Goal: Information Seeking & Learning: Learn about a topic

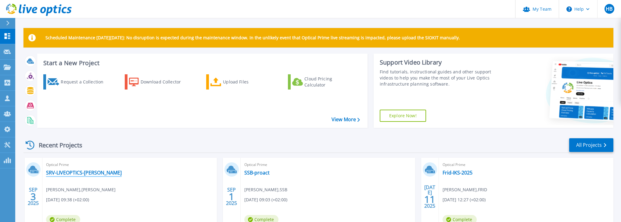
click at [68, 172] on link "SRV-LIVEOPTICS-[PERSON_NAME]" at bounding box center [84, 173] width 76 height 6
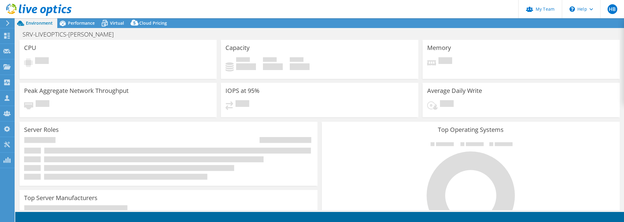
select select "EULondon"
select select "NOK"
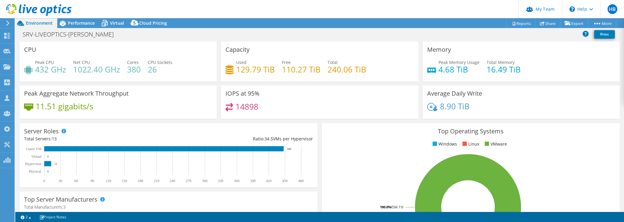
click at [588, 152] on div "Top Operating Systems Windows Linux VMware 100.0% ESXi 7.0" at bounding box center [471, 196] width 298 height 146
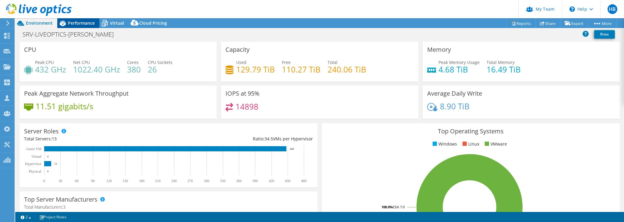
click at [77, 24] on span "Performance" at bounding box center [81, 23] width 27 height 6
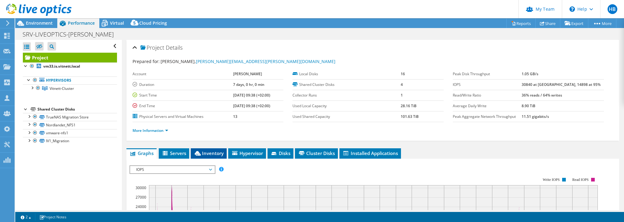
click at [200, 150] on span "Inventory" at bounding box center [209, 153] width 30 height 6
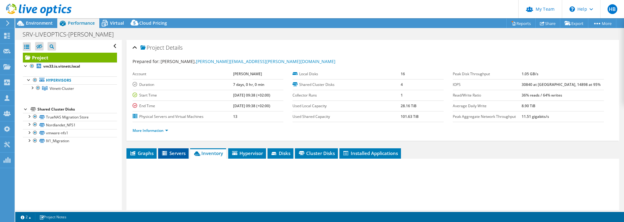
click at [172, 151] on span "Servers" at bounding box center [173, 153] width 24 height 6
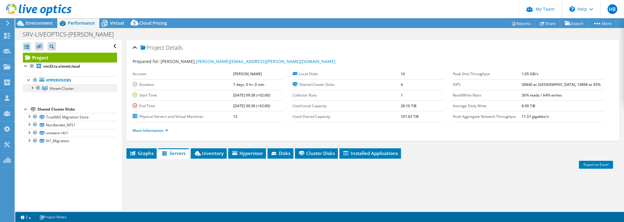
click at [33, 87] on div at bounding box center [32, 87] width 6 height 6
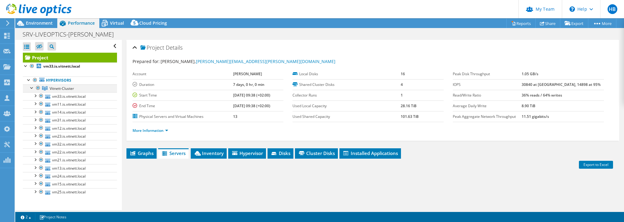
click at [33, 87] on div at bounding box center [32, 87] width 6 height 6
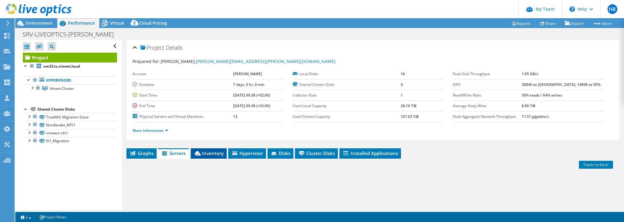
click at [203, 156] on li "Inventory" at bounding box center [209, 153] width 36 height 10
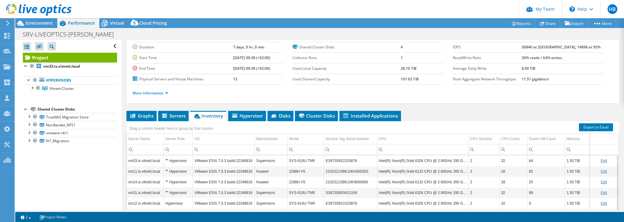
scroll to position [24, 0]
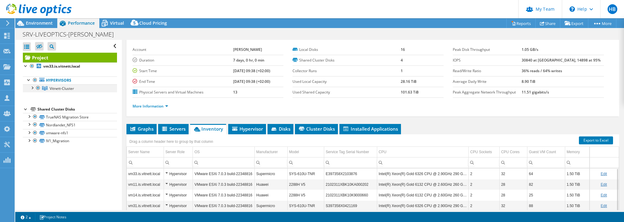
click at [33, 88] on div at bounding box center [32, 87] width 6 height 6
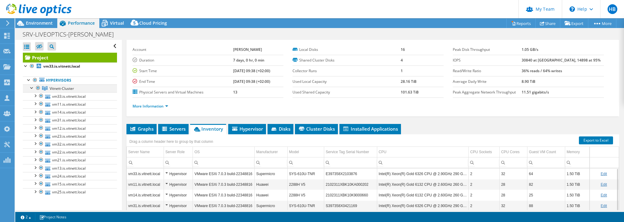
click at [32, 87] on div at bounding box center [32, 87] width 6 height 6
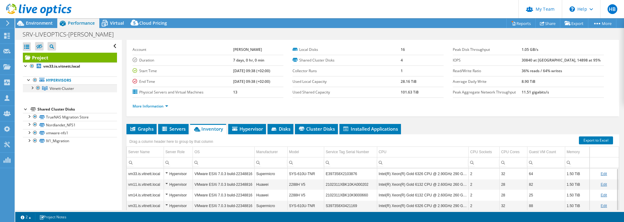
click at [33, 87] on div at bounding box center [32, 87] width 6 height 6
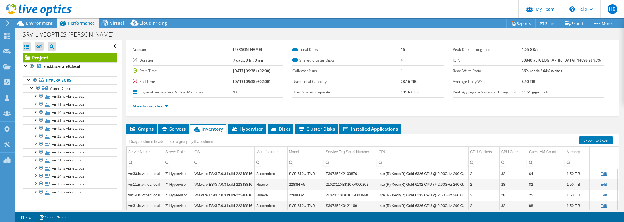
scroll to position [45, 0]
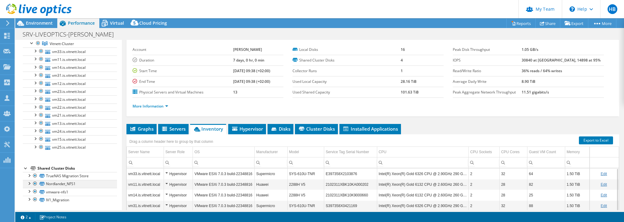
click at [27, 181] on div at bounding box center [29, 183] width 6 height 6
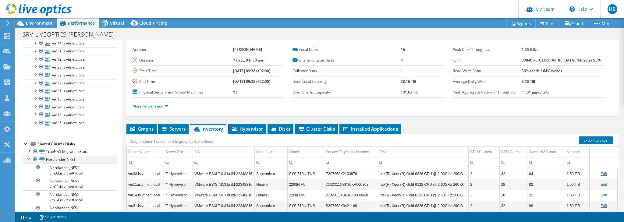
click at [27, 158] on div at bounding box center [29, 159] width 6 height 6
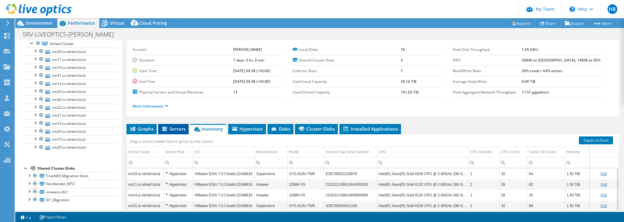
click at [175, 130] on span "Servers" at bounding box center [173, 129] width 24 height 6
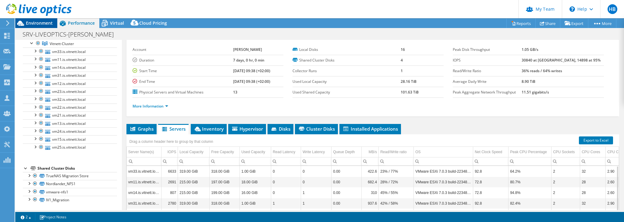
click at [41, 20] on span "Environment" at bounding box center [39, 23] width 27 height 6
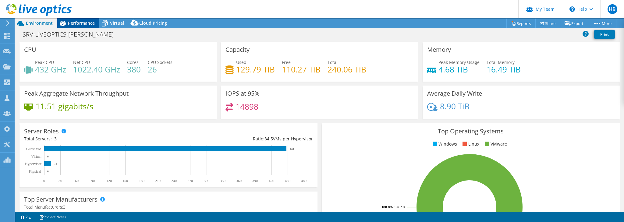
click at [82, 24] on span "Performance" at bounding box center [81, 23] width 27 height 6
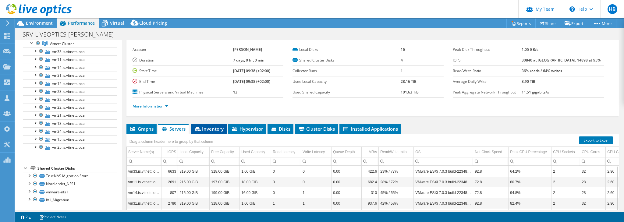
click at [202, 130] on span "Inventory" at bounding box center [209, 129] width 30 height 6
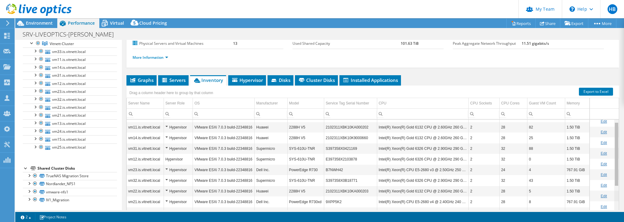
scroll to position [0, 0]
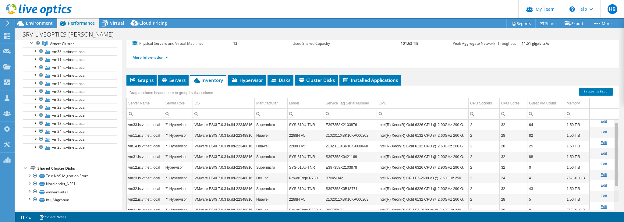
drag, startPoint x: 615, startPoint y: 146, endPoint x: 613, endPoint y: 126, distance: 20.8
click at [613, 126] on body "HB Partner Team Admin [PERSON_NAME] [PERSON_NAME][EMAIL_ADDRESS][PERSON_NAME][D…" at bounding box center [312, 111] width 624 height 222
click at [166, 80] on icon at bounding box center [165, 80] width 6 height 5
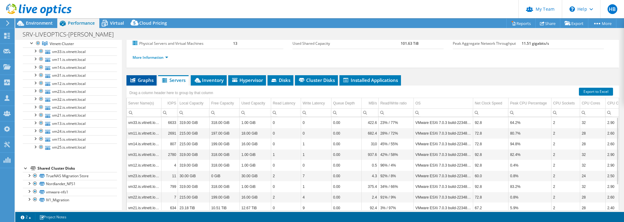
click at [138, 80] on span "Graphs" at bounding box center [142, 80] width 24 height 6
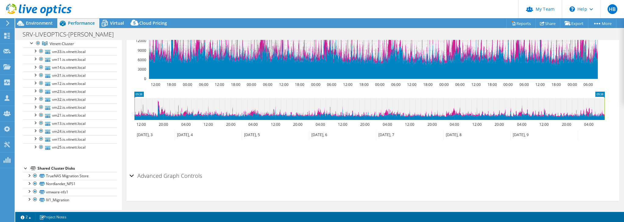
scroll to position [58, 0]
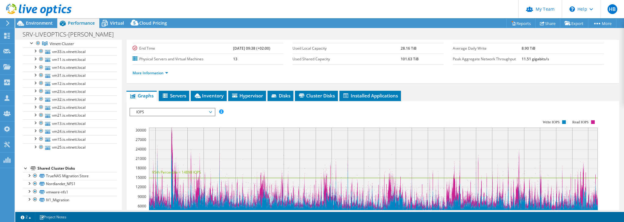
click at [210, 109] on span "IOPS" at bounding box center [172, 112] width 78 height 7
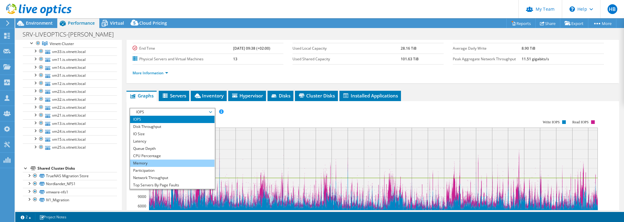
click at [145, 160] on li "Memory" at bounding box center [172, 163] width 84 height 7
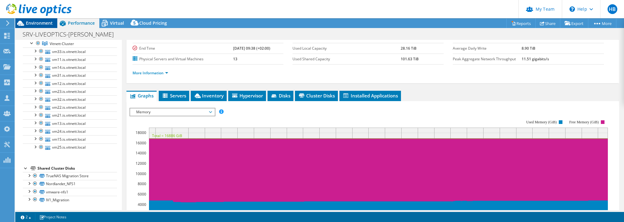
click at [38, 22] on span "Environment" at bounding box center [39, 23] width 27 height 6
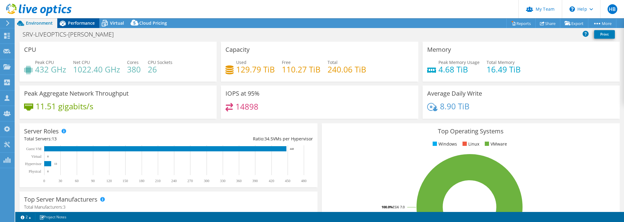
click at [84, 24] on span "Performance" at bounding box center [81, 23] width 27 height 6
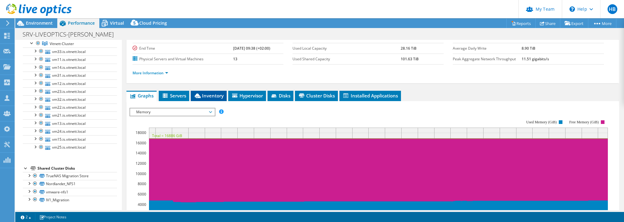
click at [209, 97] on span "Inventory" at bounding box center [209, 96] width 30 height 6
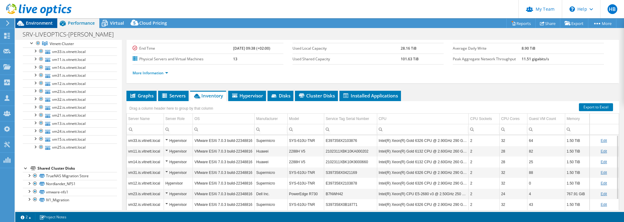
click at [33, 22] on span "Environment" at bounding box center [39, 23] width 27 height 6
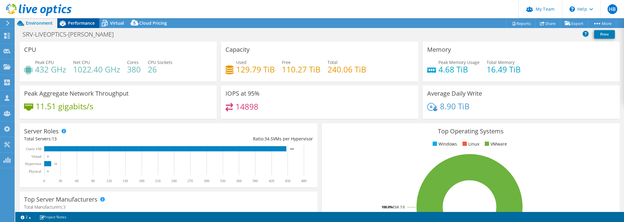
click at [83, 21] on span "Performance" at bounding box center [81, 23] width 27 height 6
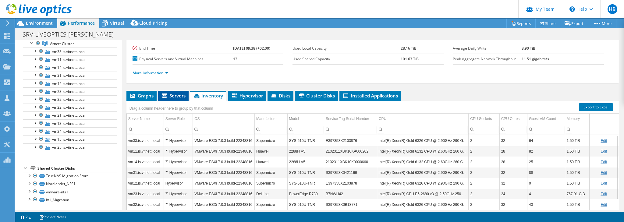
click at [172, 94] on span "Servers" at bounding box center [173, 96] width 24 height 6
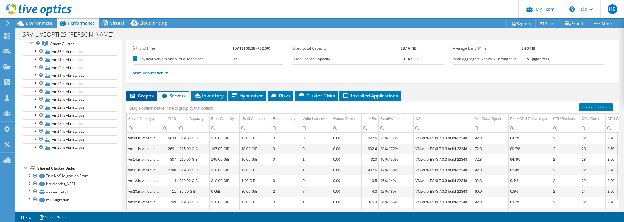
click at [146, 94] on span "Graphs" at bounding box center [142, 96] width 24 height 6
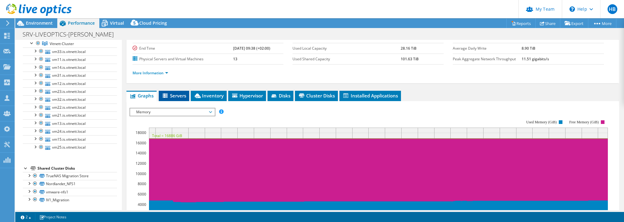
click at [174, 95] on span "Servers" at bounding box center [174, 96] width 24 height 6
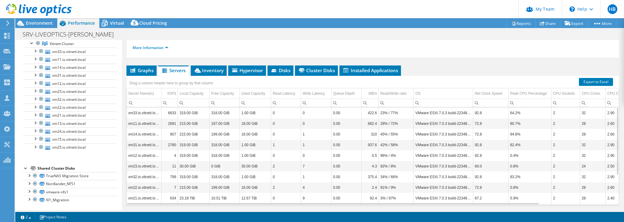
scroll to position [76, 0]
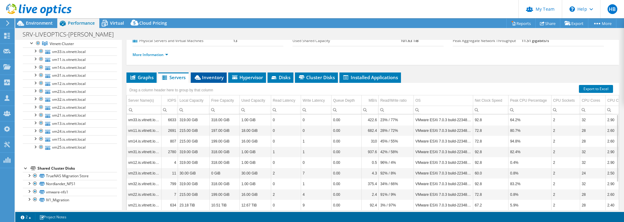
click at [209, 74] on span "Inventory" at bounding box center [209, 77] width 30 height 6
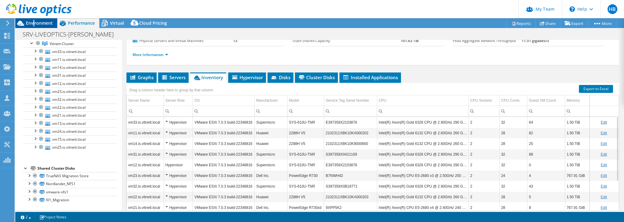
click at [34, 22] on span "Environment" at bounding box center [39, 23] width 27 height 6
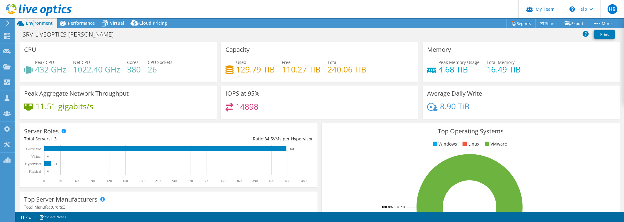
click at [330, 10] on header "HB Partner Team Admin [PERSON_NAME] [PERSON_NAME][EMAIL_ADDRESS][PERSON_NAME][D…" at bounding box center [312, 9] width 624 height 18
click at [74, 21] on span "Performance" at bounding box center [81, 23] width 27 height 6
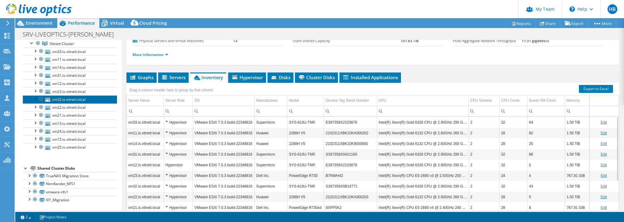
click at [74, 99] on link "vm32.is.vitnett.local" at bounding box center [70, 99] width 94 height 8
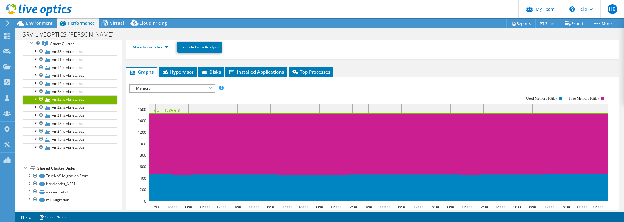
scroll to position [52, 0]
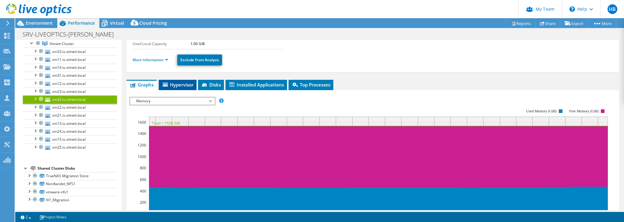
click at [167, 85] on icon at bounding box center [165, 85] width 5 height 4
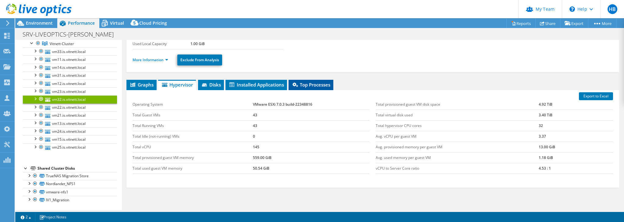
click at [317, 85] on span "Top Processes" at bounding box center [311, 85] width 39 height 6
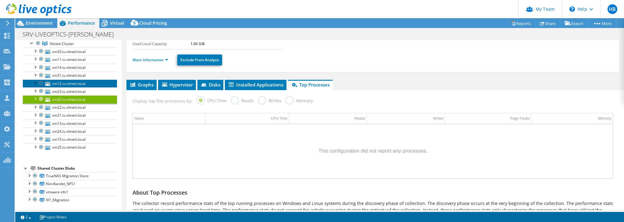
click at [65, 84] on link "vm12.is.vitnett.local" at bounding box center [70, 84] width 94 height 8
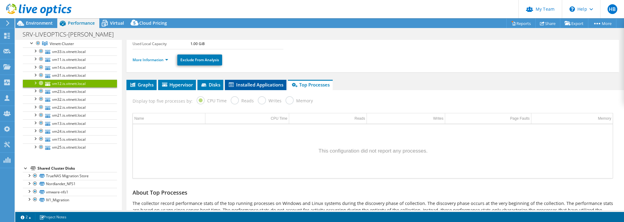
click at [271, 83] on span "Installed Applications" at bounding box center [255, 85] width 55 height 6
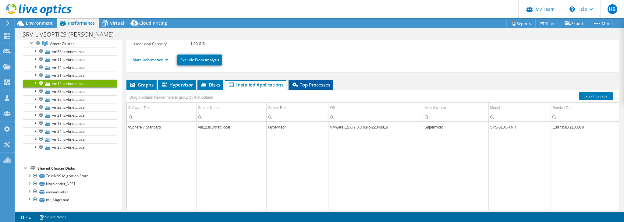
click at [311, 82] on span "Top Processes" at bounding box center [311, 85] width 39 height 6
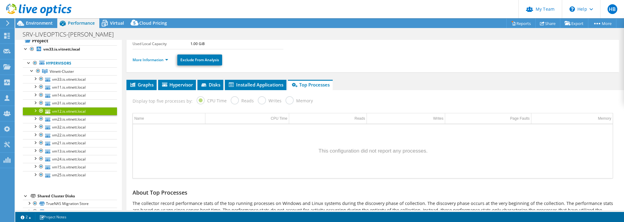
scroll to position [0, 0]
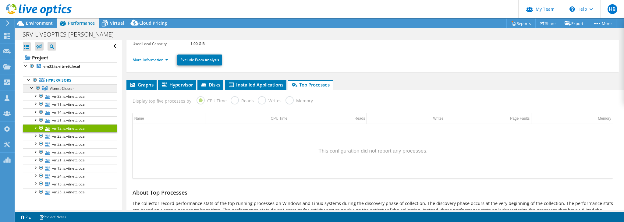
click at [62, 87] on span "Vitnett-Cluster" at bounding box center [62, 88] width 24 height 5
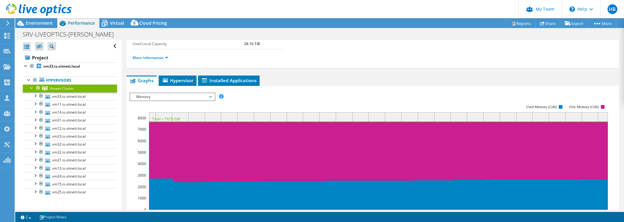
scroll to position [76, 0]
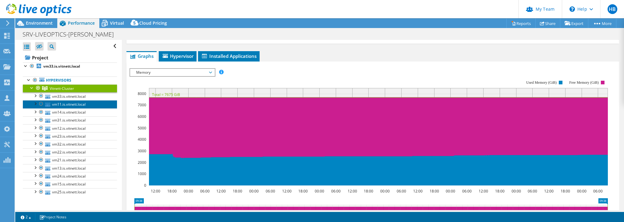
click at [59, 104] on link "vm11.is.vitnett.local" at bounding box center [70, 104] width 94 height 8
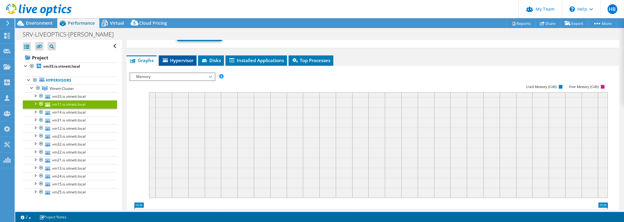
click at [183, 60] on span "Hypervisor" at bounding box center [178, 60] width 32 height 6
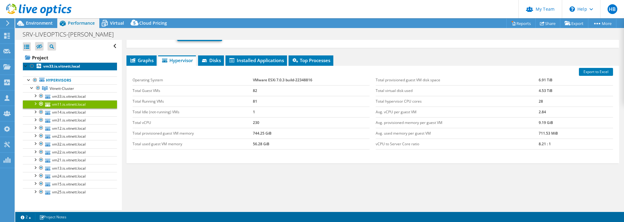
click at [62, 66] on b "vm33.is.vitnett.local" at bounding box center [61, 66] width 37 height 5
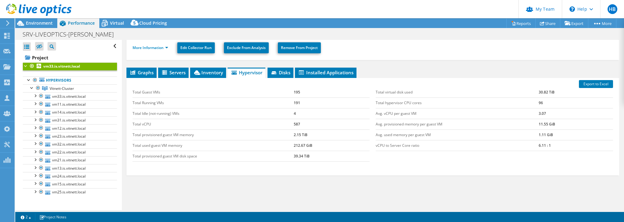
click at [28, 67] on div at bounding box center [26, 65] width 6 height 6
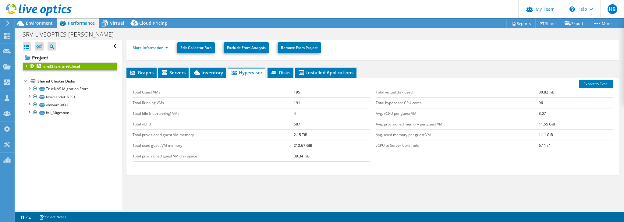
click at [28, 67] on div at bounding box center [26, 65] width 6 height 6
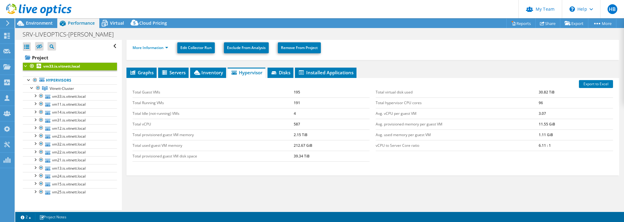
click at [26, 67] on div at bounding box center [26, 65] width 6 height 6
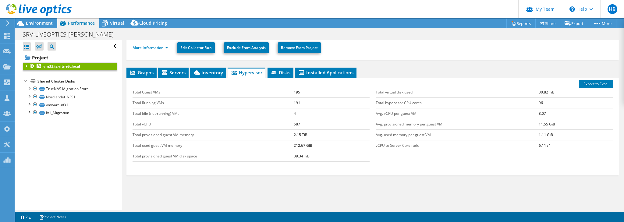
click at [25, 67] on div at bounding box center [26, 65] width 6 height 6
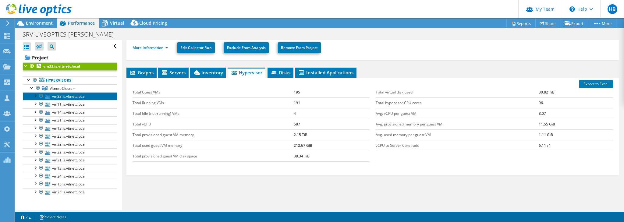
click at [59, 96] on link "vm33.is.vitnett.local" at bounding box center [70, 96] width 94 height 8
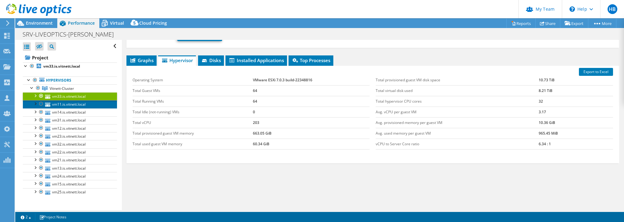
click at [59, 105] on link "vm11.is.vitnett.local" at bounding box center [70, 104] width 94 height 8
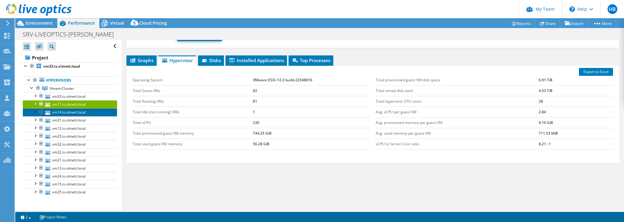
click at [58, 112] on link "vm14.is.vitnett.local" at bounding box center [70, 113] width 94 height 8
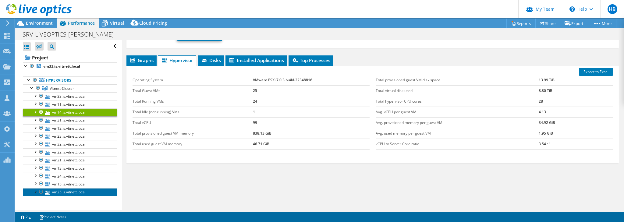
click at [63, 191] on link "vm25.is.vitnett.local" at bounding box center [70, 192] width 94 height 8
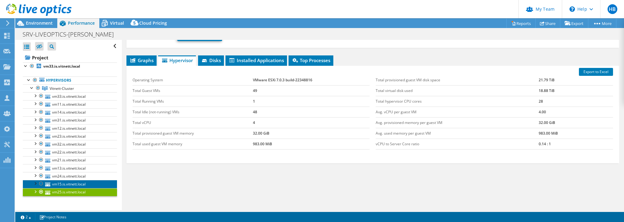
click at [64, 184] on link "vm15.is.vitnett.local" at bounding box center [70, 184] width 94 height 8
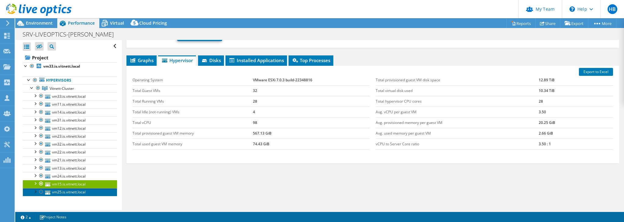
click at [67, 194] on link "vm25.is.vitnett.local" at bounding box center [70, 192] width 94 height 8
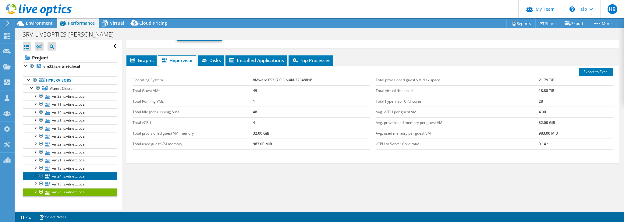
click at [66, 175] on link "vm24.is.vitnett.local" at bounding box center [70, 176] width 94 height 8
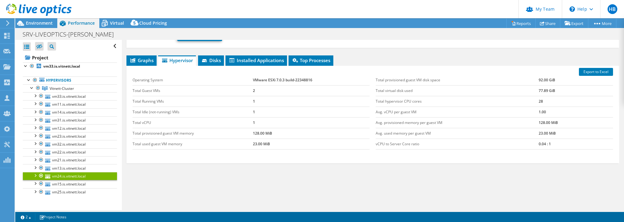
click at [273, 5] on header "HB Partner Team Admin [PERSON_NAME] [PERSON_NAME][EMAIL_ADDRESS][PERSON_NAME][D…" at bounding box center [312, 9] width 624 height 18
click at [28, 80] on div at bounding box center [29, 80] width 6 height 6
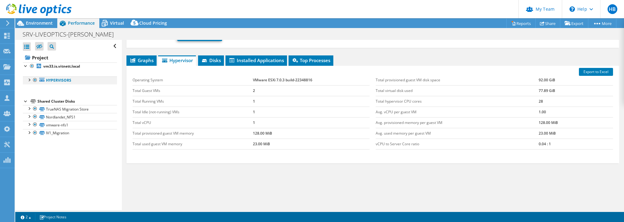
click at [28, 80] on div at bounding box center [29, 80] width 6 height 6
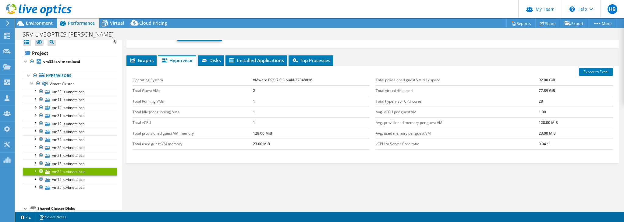
scroll to position [0, 0]
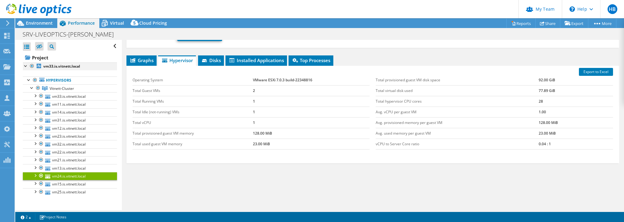
click at [23, 66] on div at bounding box center [26, 65] width 6 height 6
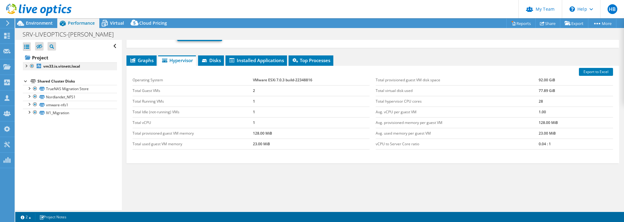
click at [23, 66] on div at bounding box center [26, 65] width 6 height 6
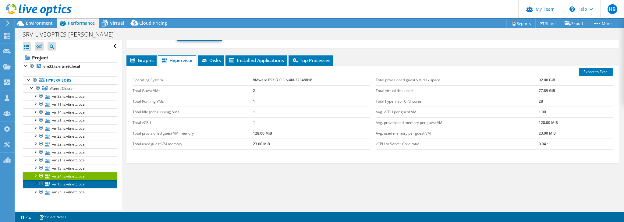
click at [66, 180] on link "vm15.is.vitnett.local" at bounding box center [70, 184] width 94 height 8
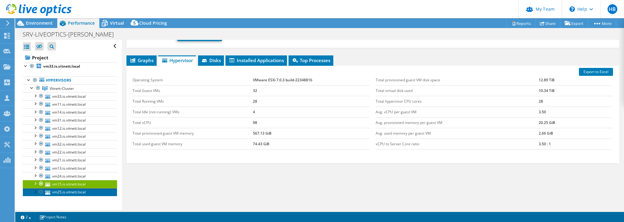
click at [61, 191] on link "vm25.is.vitnett.local" at bounding box center [70, 192] width 94 height 8
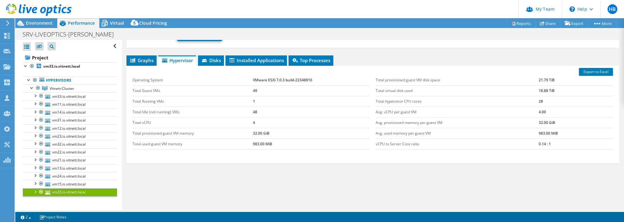
click at [34, 191] on div at bounding box center [35, 191] width 6 height 6
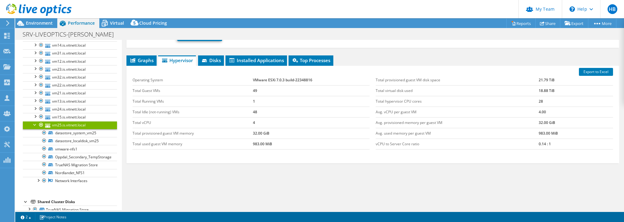
scroll to position [73, 0]
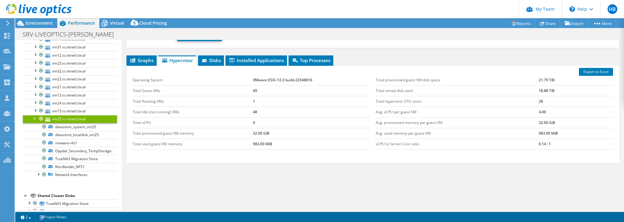
click at [34, 117] on div at bounding box center [35, 118] width 6 height 6
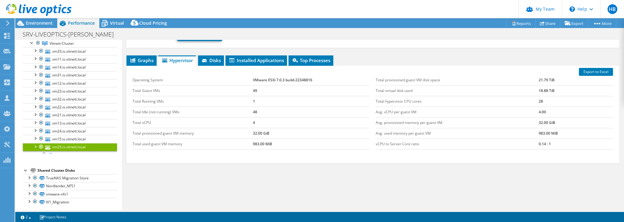
scroll to position [45, 0]
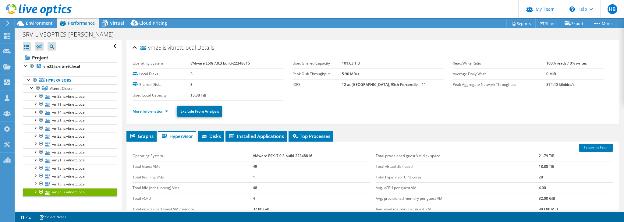
select select "EULondon"
select select "NOK"
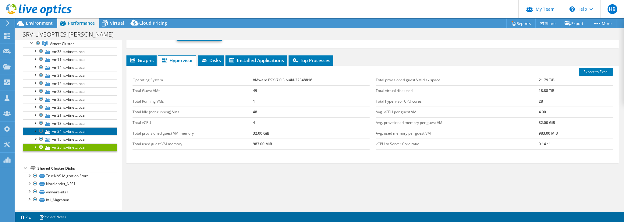
click at [65, 129] on link "vm24.is.vitnett.local" at bounding box center [70, 131] width 94 height 8
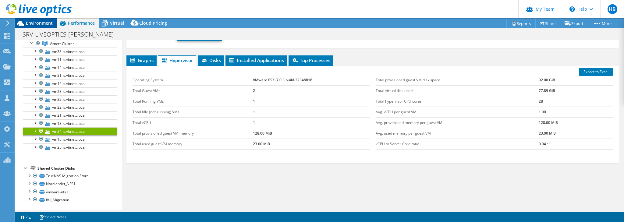
click at [41, 22] on span "Environment" at bounding box center [39, 23] width 27 height 6
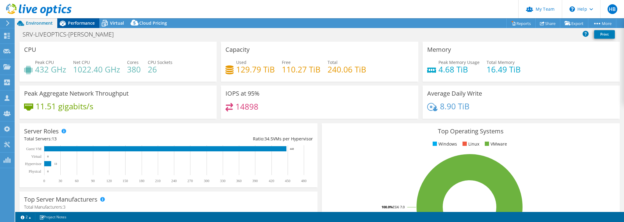
click at [81, 23] on span "Performance" at bounding box center [81, 23] width 27 height 6
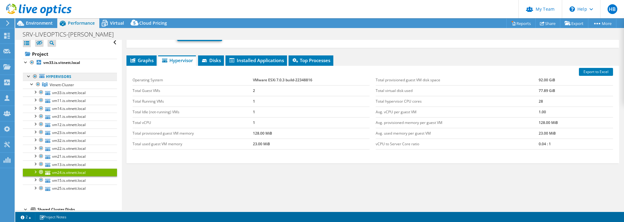
scroll to position [0, 0]
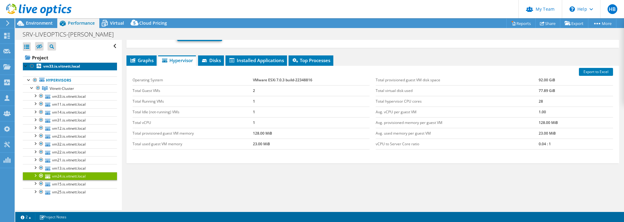
click at [55, 63] on link "vm33.is.vitnett.local" at bounding box center [70, 66] width 94 height 8
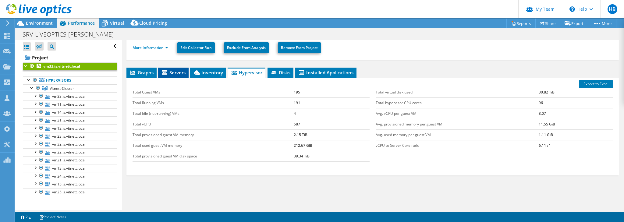
click at [172, 69] on span "Servers" at bounding box center [173, 72] width 24 height 6
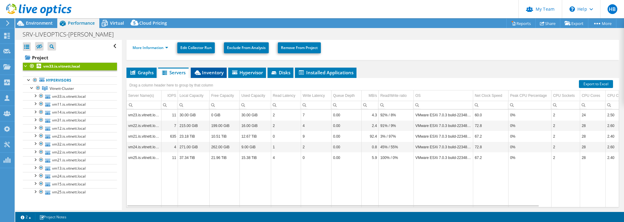
click at [213, 69] on span "Inventory" at bounding box center [209, 72] width 30 height 6
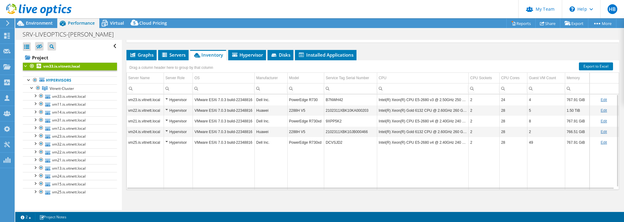
scroll to position [94, 0]
click at [169, 52] on span "Servers" at bounding box center [173, 55] width 24 height 6
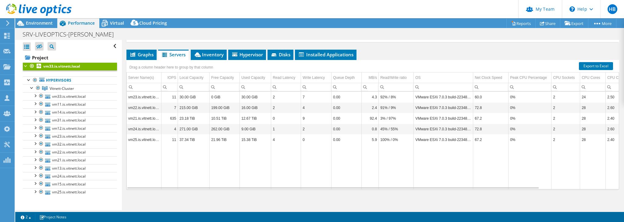
click at [27, 65] on div at bounding box center [26, 65] width 6 height 6
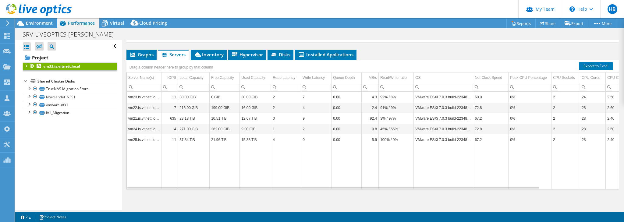
click at [27, 65] on div at bounding box center [26, 65] width 6 height 6
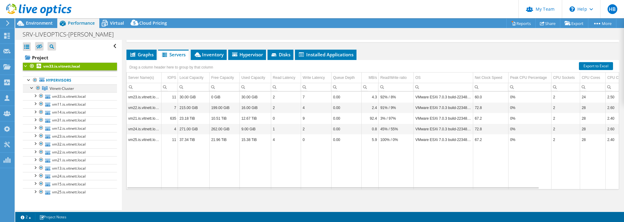
click at [31, 86] on div at bounding box center [32, 87] width 6 height 6
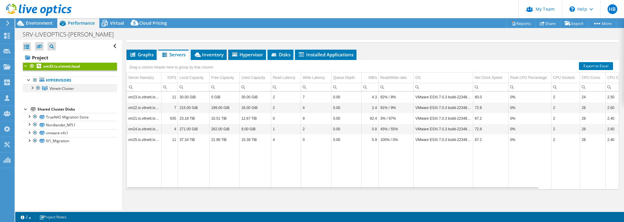
click at [31, 86] on div at bounding box center [32, 87] width 6 height 6
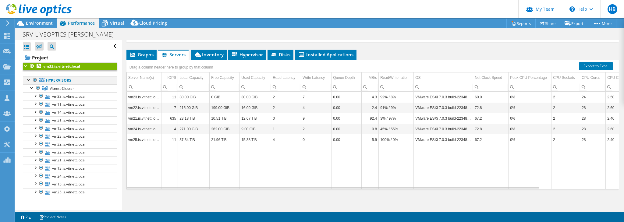
click at [29, 79] on div at bounding box center [29, 80] width 6 height 6
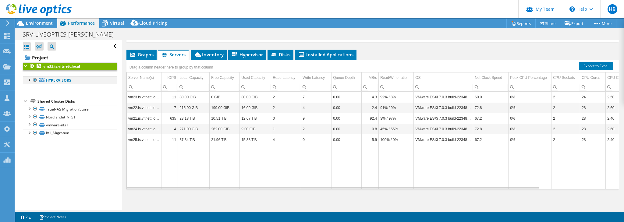
click at [29, 79] on div at bounding box center [29, 80] width 6 height 6
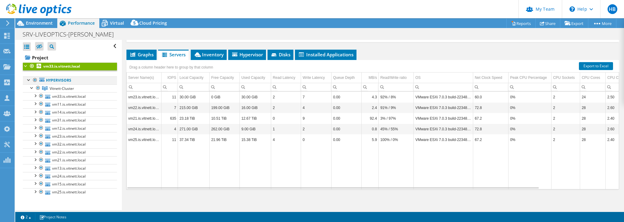
click at [29, 79] on div at bounding box center [29, 80] width 6 height 6
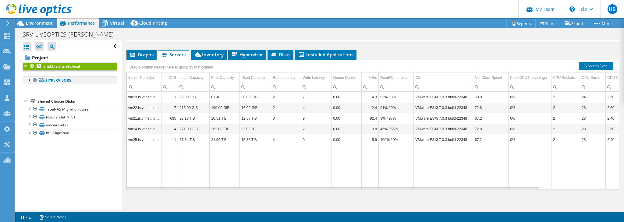
click at [29, 78] on div at bounding box center [29, 80] width 6 height 6
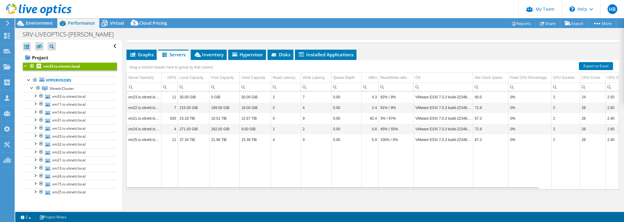
click at [63, 66] on b "vm33.is.vitnett.local" at bounding box center [61, 66] width 37 height 5
click at [23, 22] on icon at bounding box center [20, 23] width 11 height 11
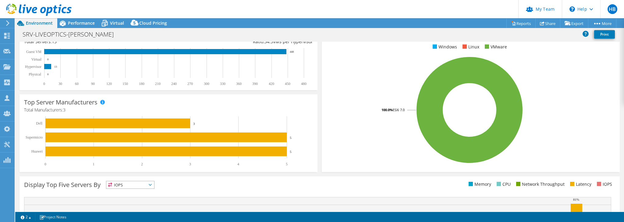
scroll to position [98, 0]
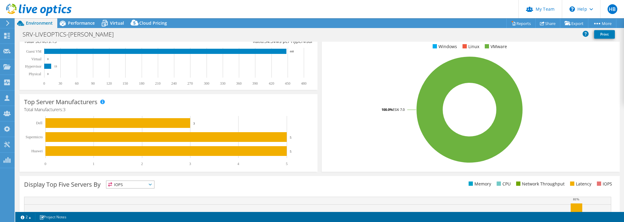
click at [355, 5] on header "HB Partner Team Admin [PERSON_NAME] [PERSON_NAME][EMAIL_ADDRESS][PERSON_NAME][D…" at bounding box center [312, 9] width 624 height 18
click at [114, 24] on span "Virtual" at bounding box center [117, 23] width 14 height 6
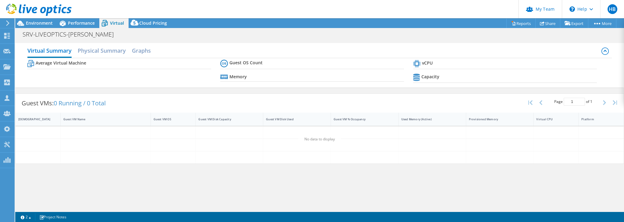
scroll to position [0, 0]
click at [104, 51] on h2 "Physical Summary" at bounding box center [102, 51] width 48 height 13
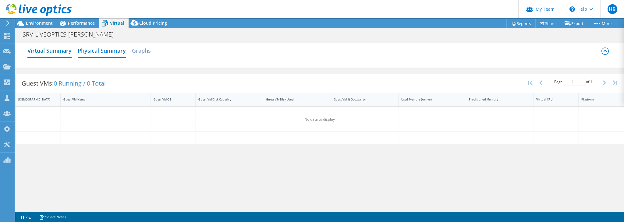
click at [53, 50] on h2 "Virtual Summary" at bounding box center [49, 51] width 44 height 13
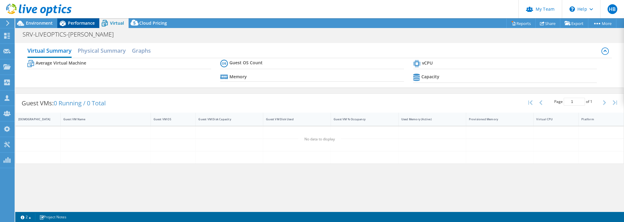
click at [71, 22] on span "Performance" at bounding box center [81, 23] width 27 height 6
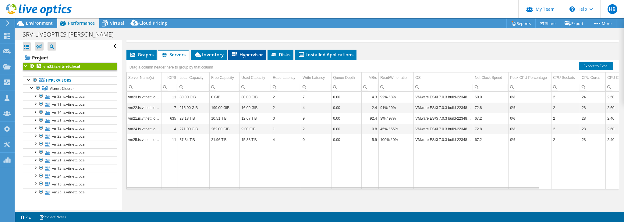
click at [256, 52] on span "Hypervisor" at bounding box center [247, 55] width 32 height 6
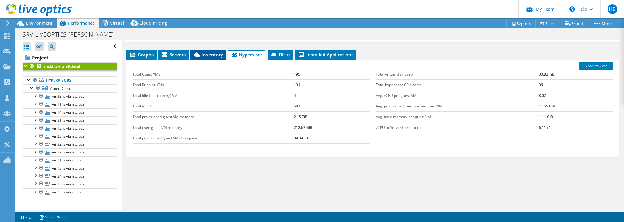
click at [207, 52] on span "Inventory" at bounding box center [208, 55] width 30 height 6
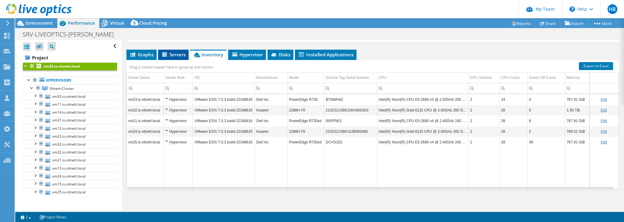
click at [162, 55] on icon at bounding box center [165, 54] width 6 height 5
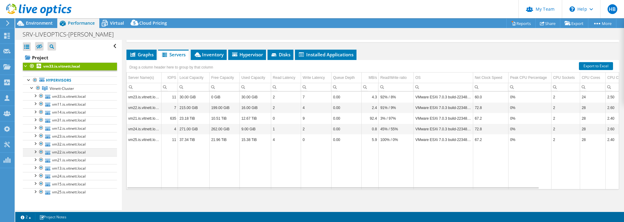
click at [36, 151] on div at bounding box center [35, 151] width 6 height 6
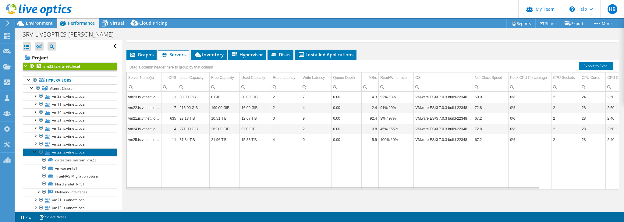
click at [59, 151] on link "vm22.is.vitnett.local" at bounding box center [70, 152] width 94 height 8
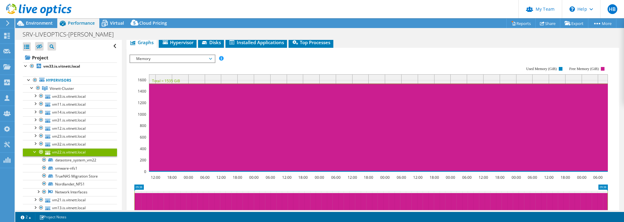
scroll to position [83, 0]
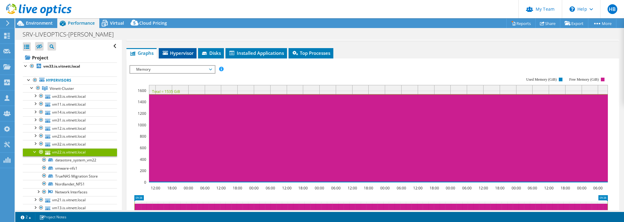
click at [175, 51] on span "Hypervisor" at bounding box center [178, 53] width 32 height 6
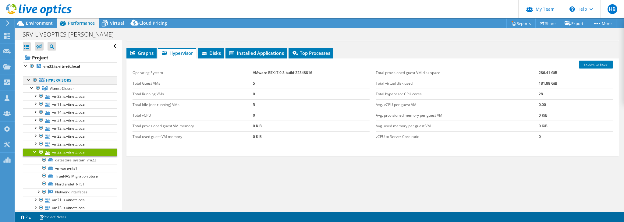
click at [28, 82] on div at bounding box center [29, 80] width 6 height 6
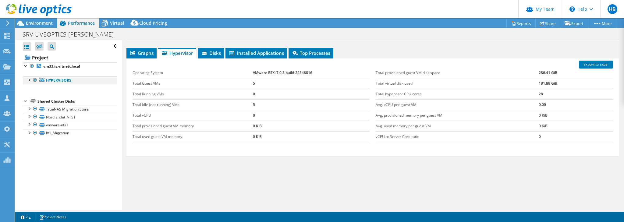
click at [28, 82] on div at bounding box center [29, 80] width 6 height 6
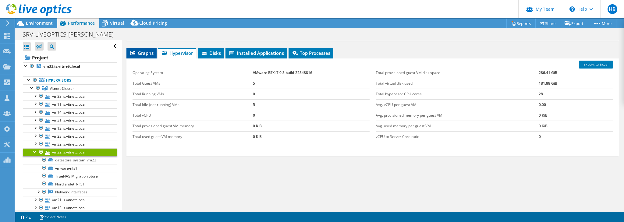
click at [139, 53] on span "Graphs" at bounding box center [142, 53] width 24 height 6
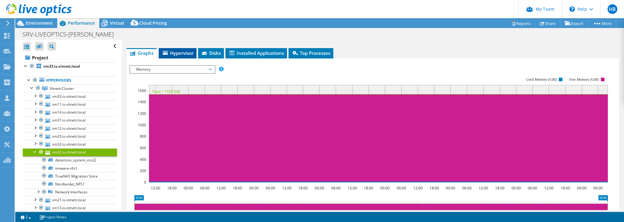
click at [177, 48] on li "Hypervisor" at bounding box center [178, 53] width 38 height 10
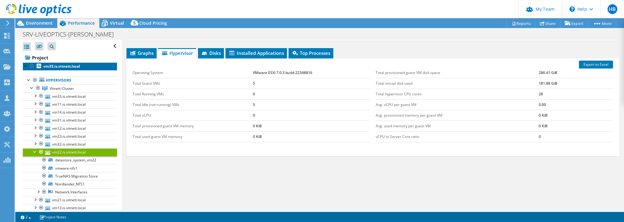
click at [48, 68] on b "vm33.is.vitnett.local" at bounding box center [61, 66] width 37 height 5
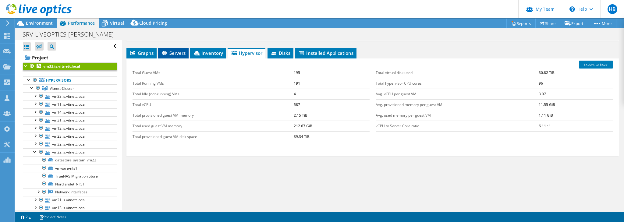
click at [166, 53] on icon at bounding box center [164, 53] width 5 height 4
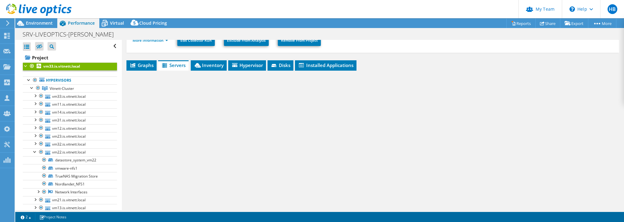
scroll to position [94, 0]
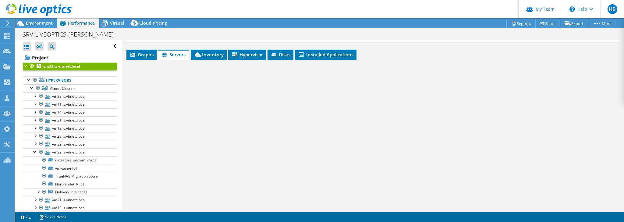
click at [166, 53] on icon at bounding box center [164, 55] width 5 height 4
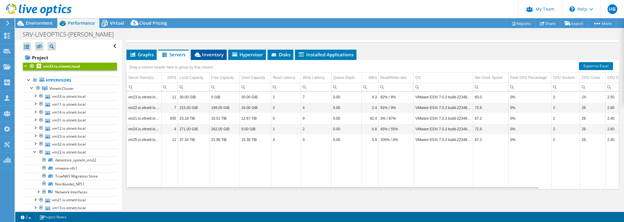
click at [210, 52] on span "Inventory" at bounding box center [209, 55] width 30 height 6
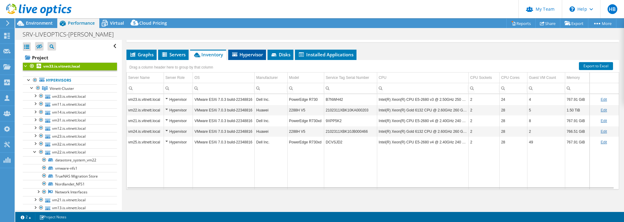
click at [246, 53] on span "Hypervisor" at bounding box center [247, 55] width 32 height 6
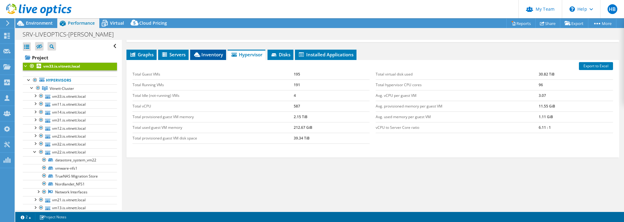
click at [195, 52] on icon at bounding box center [197, 54] width 6 height 5
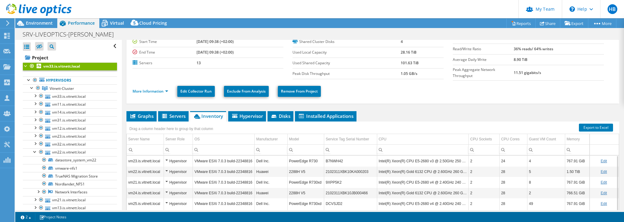
scroll to position [21, 0]
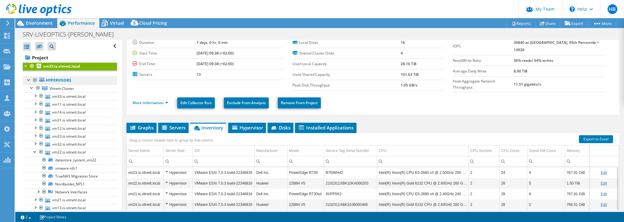
click at [53, 81] on link "Hypervisors" at bounding box center [70, 81] width 94 height 8
click at [47, 88] on icon at bounding box center [44, 88] width 5 height 4
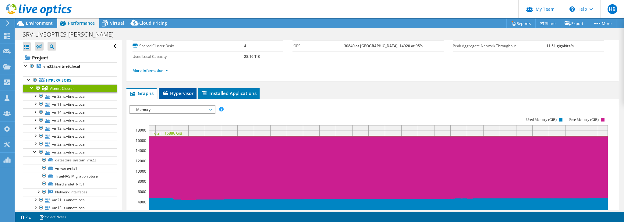
scroll to position [45, 0]
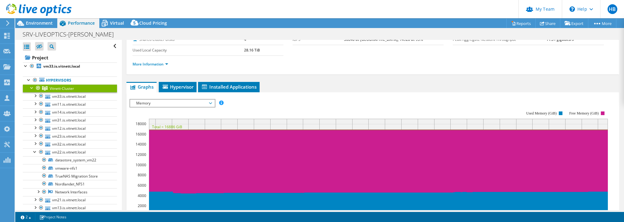
click at [98, 89] on link "Vitnett-Cluster" at bounding box center [70, 88] width 94 height 8
click at [185, 87] on span "Hypervisor" at bounding box center [178, 87] width 32 height 6
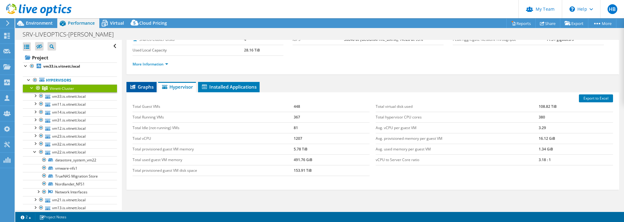
click at [143, 85] on span "Graphs" at bounding box center [142, 87] width 24 height 6
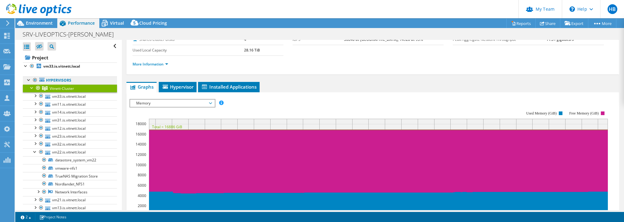
click at [66, 78] on link "Hypervisors" at bounding box center [70, 81] width 94 height 8
click at [30, 87] on div at bounding box center [32, 87] width 6 height 6
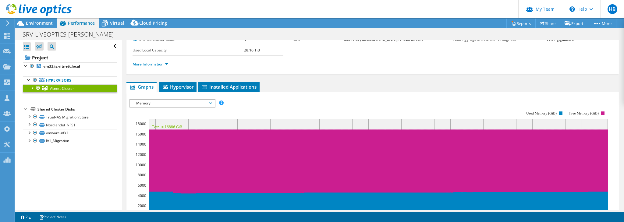
click at [32, 88] on div at bounding box center [32, 87] width 6 height 6
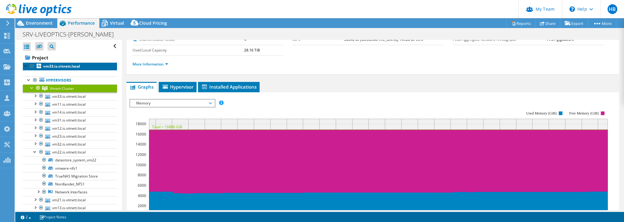
click at [57, 67] on b "vm33.is.vitnett.local" at bounding box center [61, 66] width 37 height 5
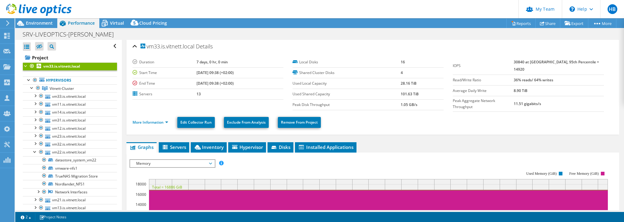
scroll to position [0, 0]
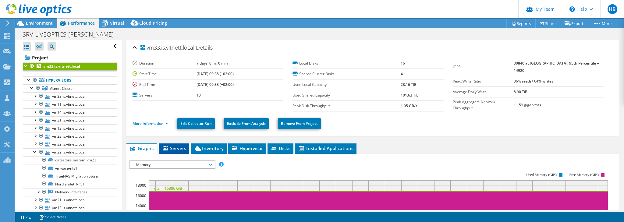
click at [172, 145] on span "Servers" at bounding box center [174, 148] width 24 height 6
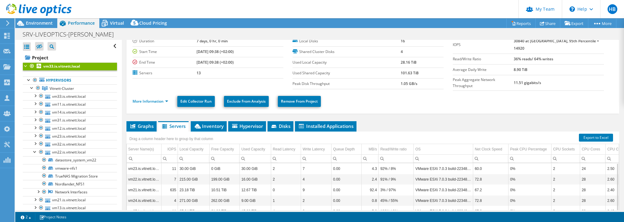
scroll to position [21, 0]
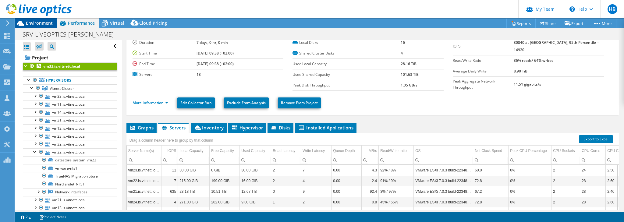
click at [43, 27] on div "Environment" at bounding box center [36, 23] width 42 height 10
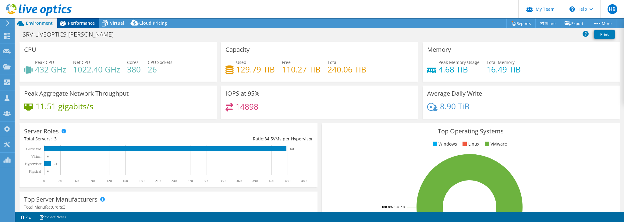
click at [71, 22] on span "Performance" at bounding box center [81, 23] width 27 height 6
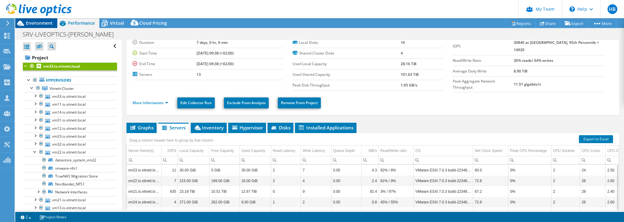
click at [34, 21] on span "Environment" at bounding box center [39, 23] width 27 height 6
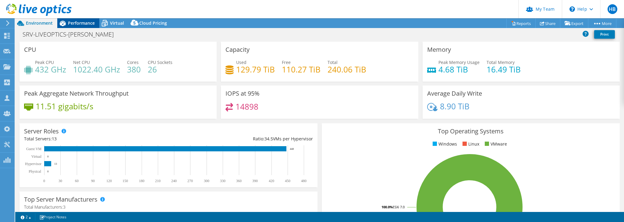
click at [73, 20] on span "Performance" at bounding box center [81, 23] width 27 height 6
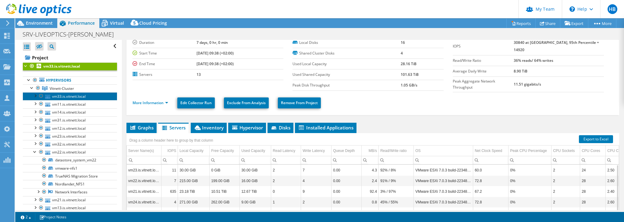
click at [59, 95] on link "vm33.is.vitnett.local" at bounding box center [70, 96] width 94 height 8
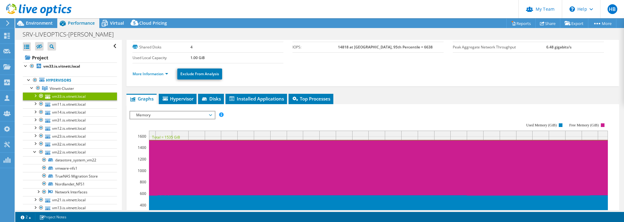
scroll to position [45, 0]
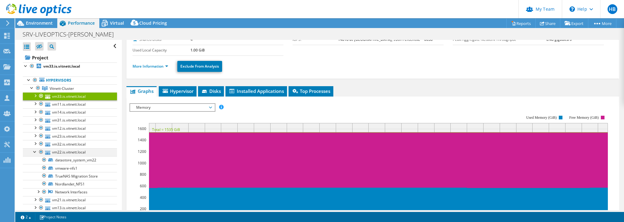
click at [32, 151] on div at bounding box center [35, 151] width 6 height 6
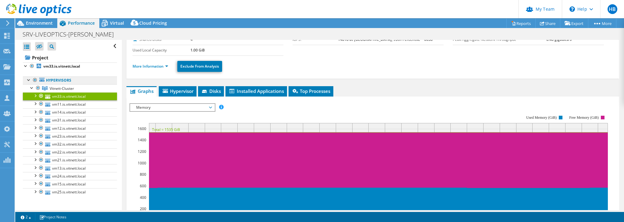
click at [55, 80] on link "Hypervisors" at bounding box center [70, 81] width 94 height 8
click at [57, 68] on b "vm33.is.vitnett.local" at bounding box center [61, 66] width 37 height 5
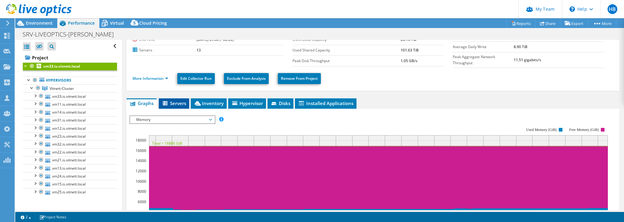
click at [173, 102] on span "Servers" at bounding box center [174, 103] width 24 height 6
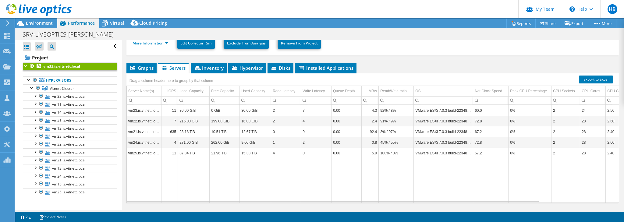
scroll to position [94, 0]
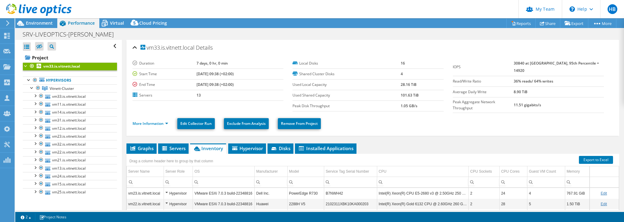
select select "EULondon"
select select "NOK"
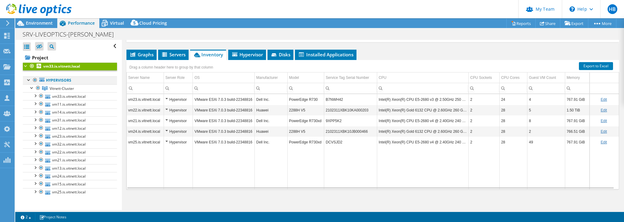
click at [29, 80] on div at bounding box center [29, 80] width 6 height 6
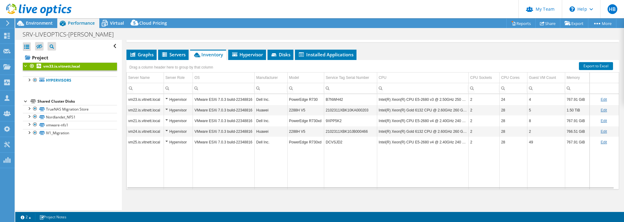
click at [27, 67] on div at bounding box center [26, 65] width 6 height 6
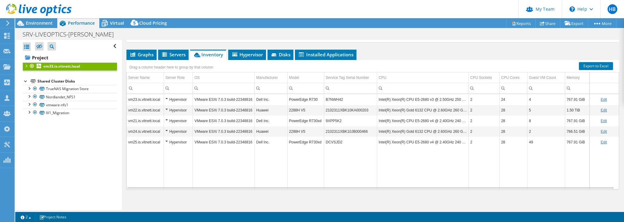
click at [110, 45] on div "Open All Close All Hide Excluded Nodes Project Tree Filter" at bounding box center [70, 46] width 94 height 13
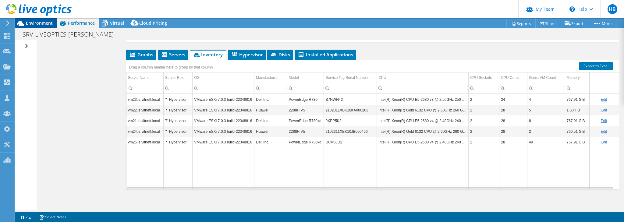
click at [23, 23] on icon at bounding box center [20, 23] width 11 height 11
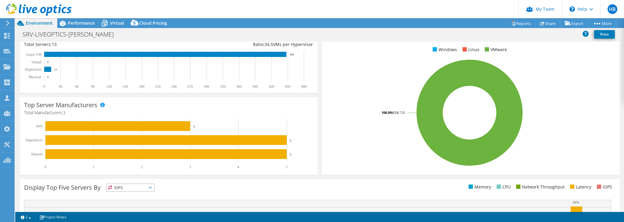
scroll to position [98, 0]
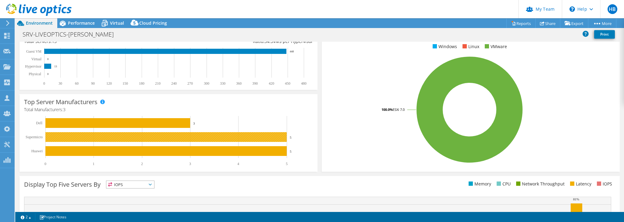
click at [69, 136] on rect at bounding box center [165, 137] width 241 height 10
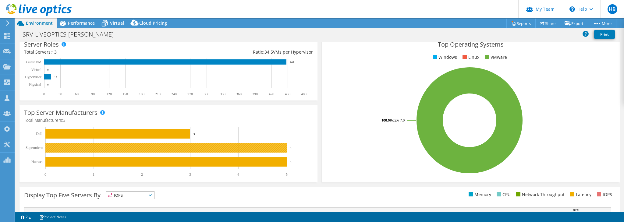
scroll to position [0, 0]
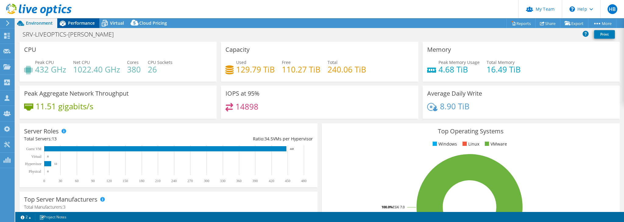
click at [84, 26] on span "Performance" at bounding box center [81, 23] width 27 height 6
